Goal: Find specific page/section: Find specific page/section

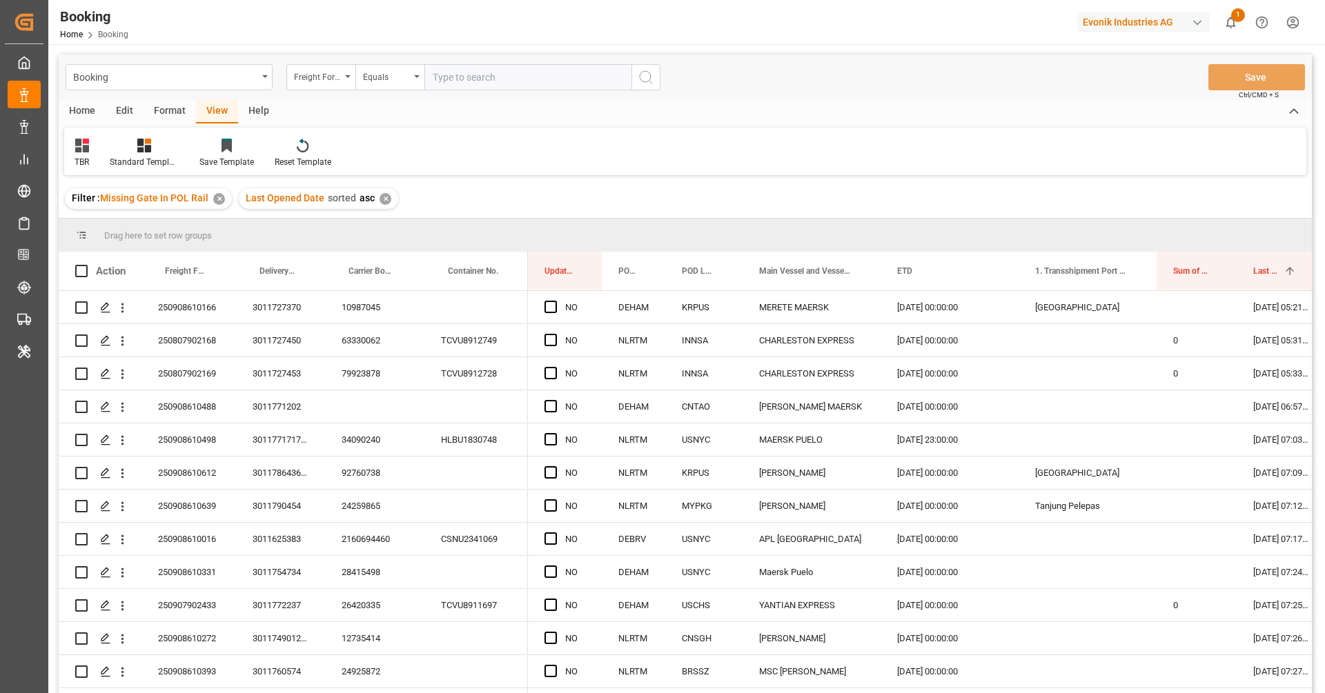
click at [744, 147] on div "TBR Standard Templates Save Template Reset Template" at bounding box center [685, 152] width 1242 height 48
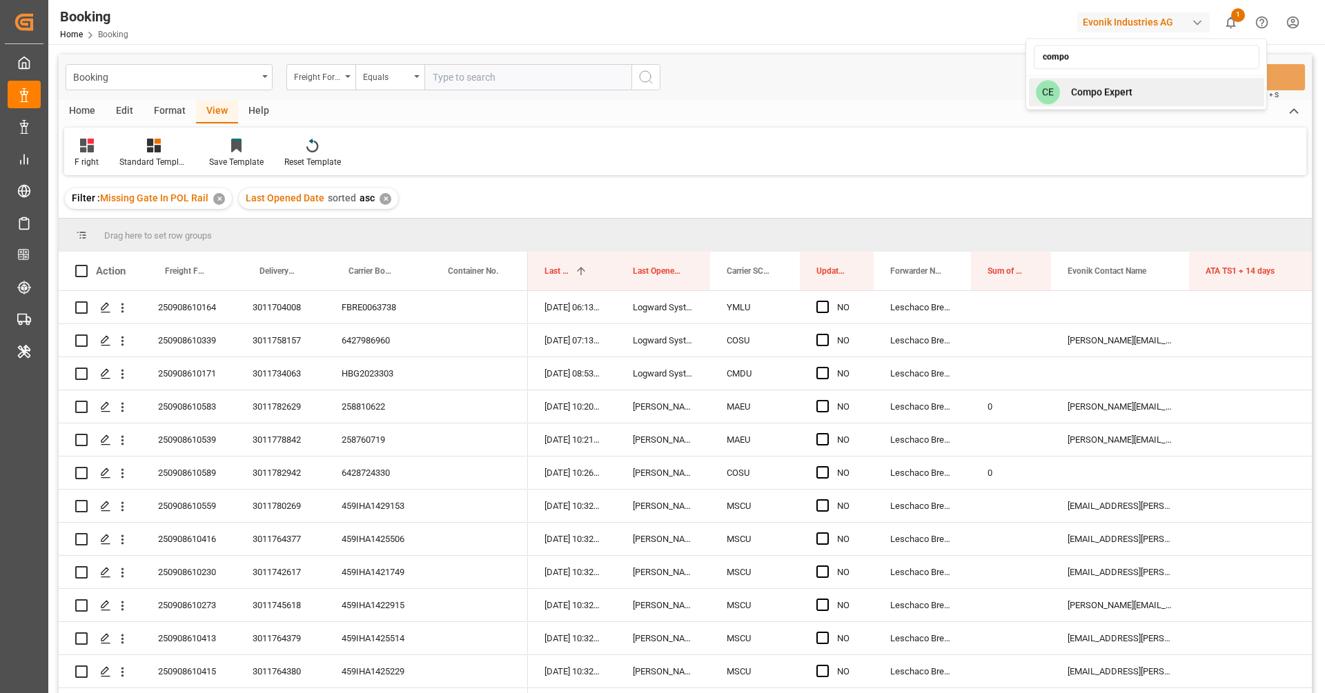
type input "compo"
click at [1202, 95] on div "CE Compo Expert" at bounding box center [1146, 92] width 235 height 28
